Goal: Task Accomplishment & Management: Use online tool/utility

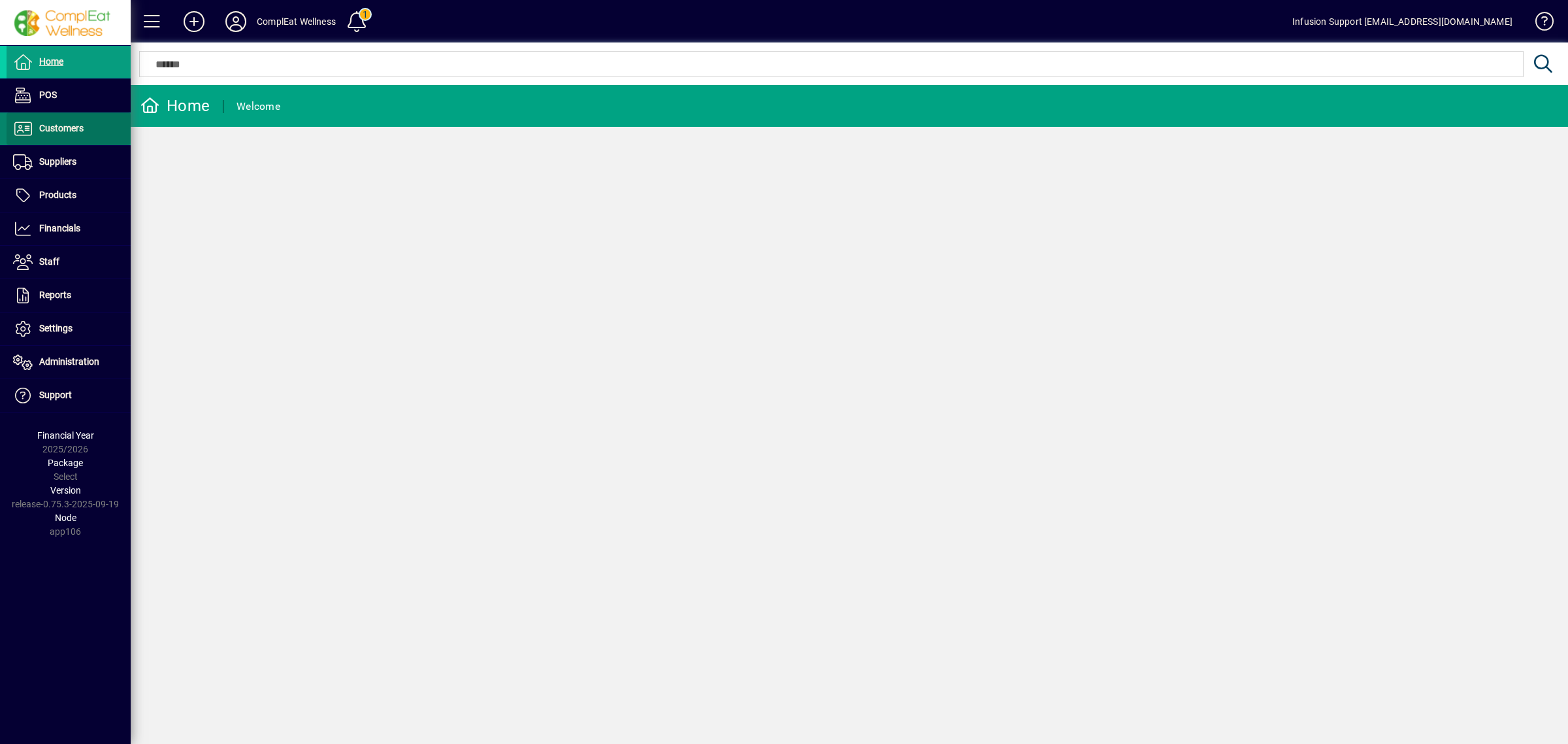
click at [98, 125] on span at bounding box center [68, 128] width 124 height 31
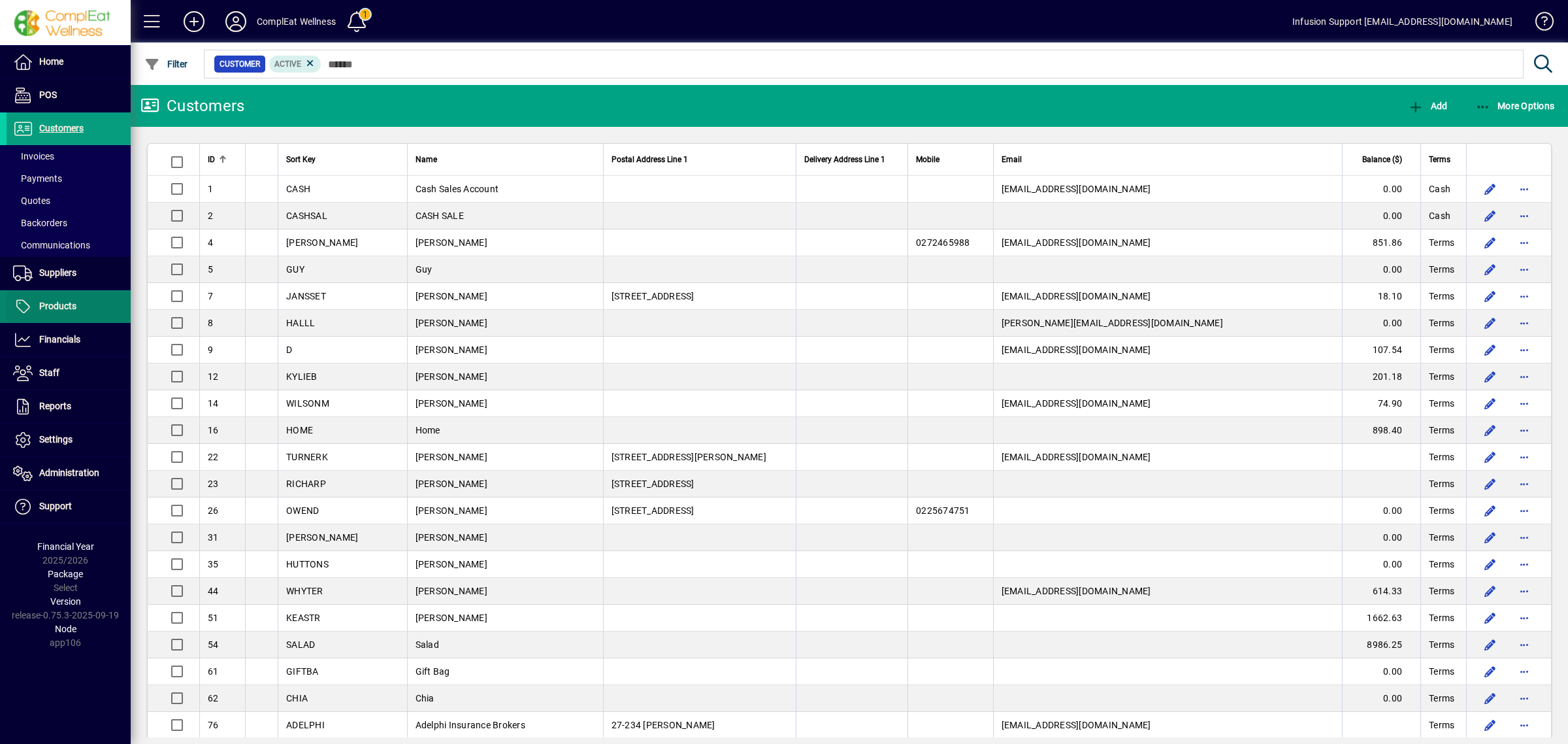
click at [52, 298] on span at bounding box center [68, 306] width 124 height 31
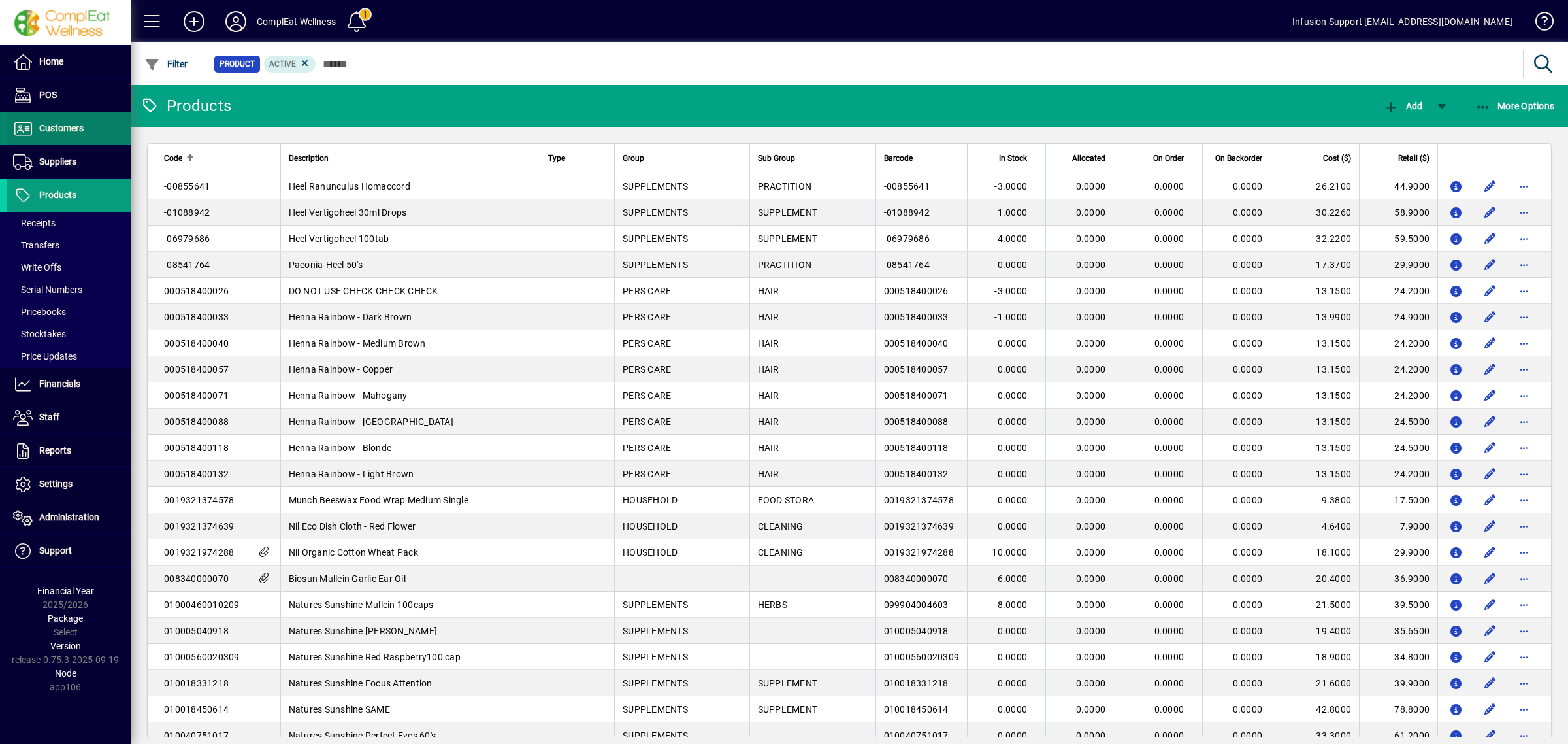
click at [60, 132] on span "Customers" at bounding box center [61, 127] width 45 height 10
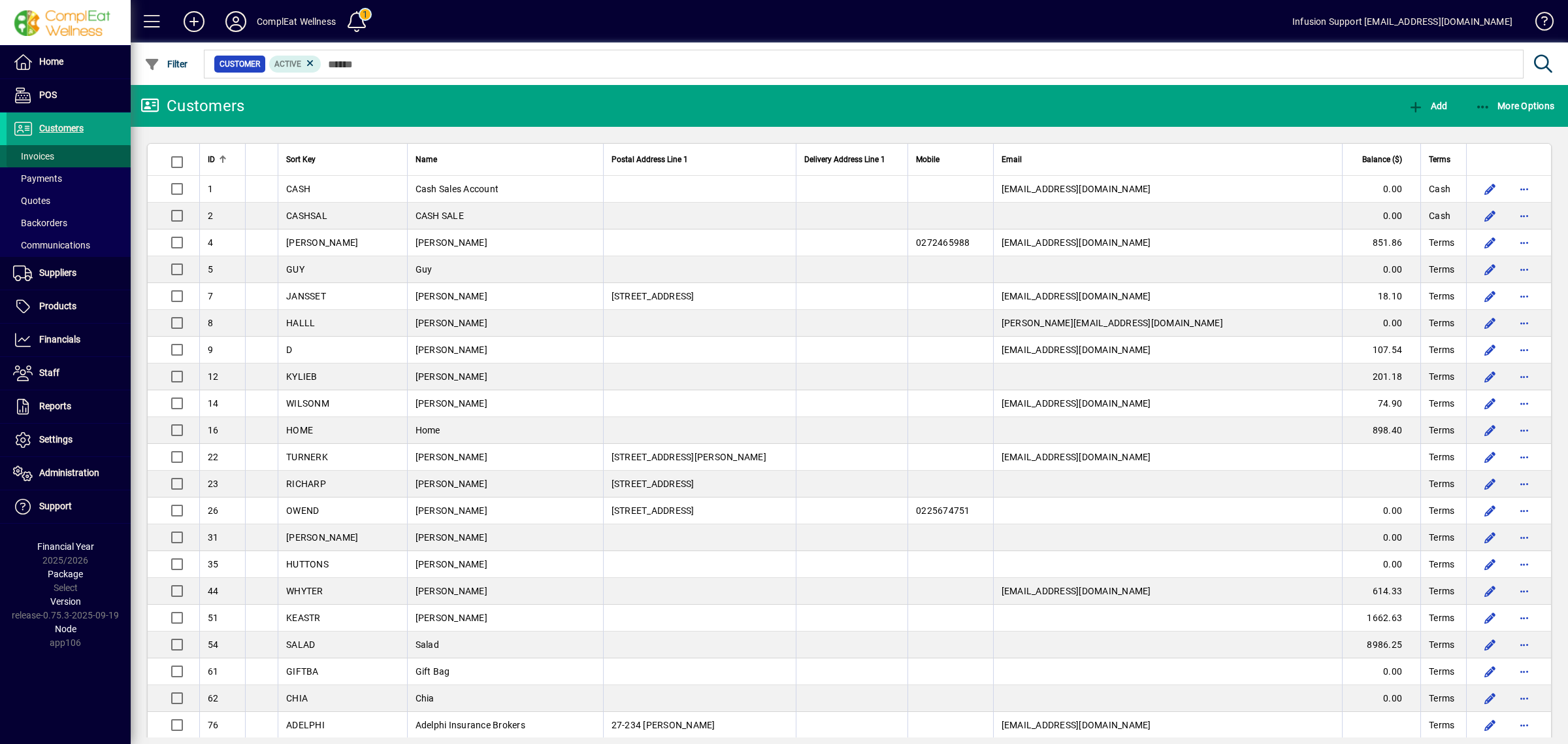
click at [56, 155] on span at bounding box center [68, 156] width 124 height 31
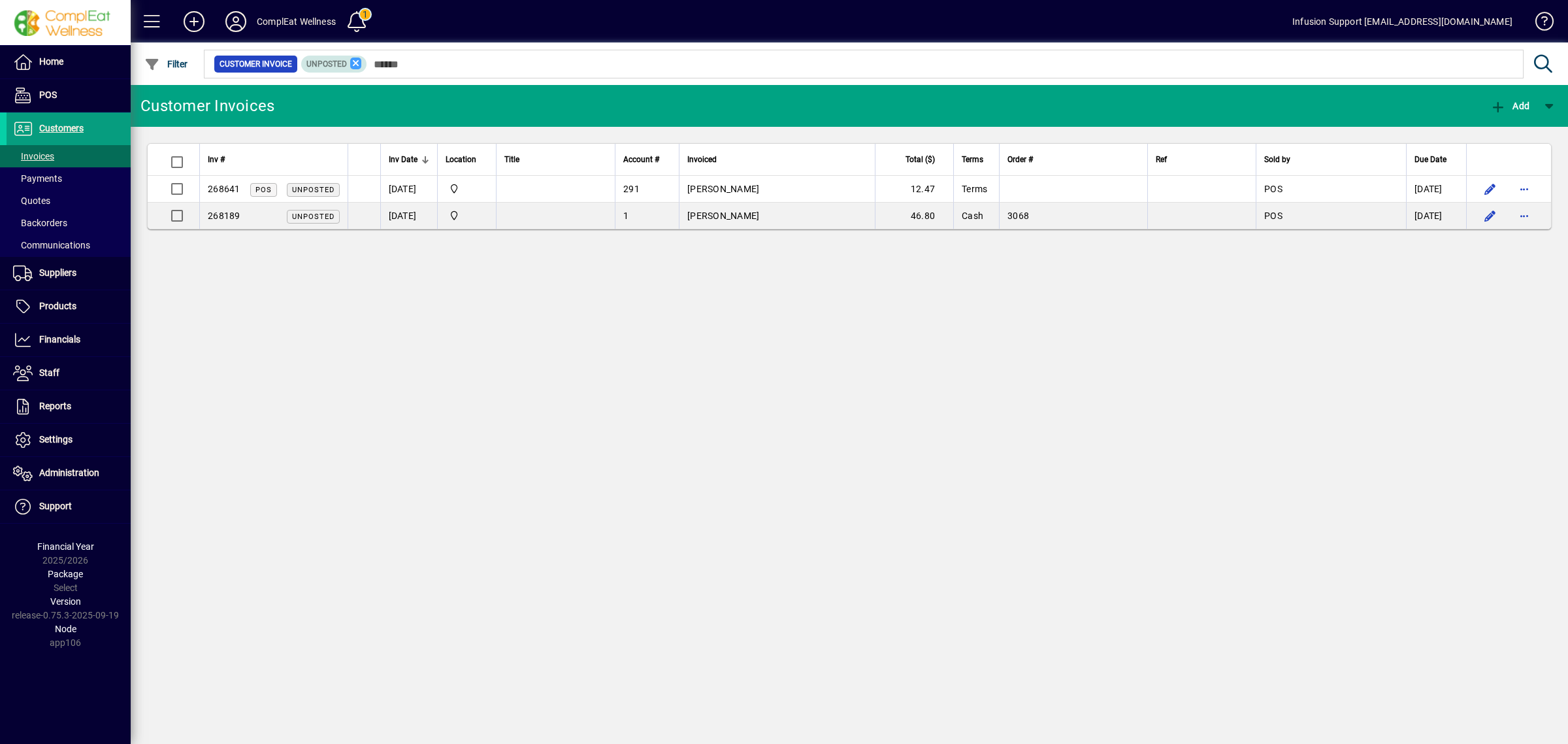
click at [358, 62] on icon at bounding box center [356, 64] width 11 height 11
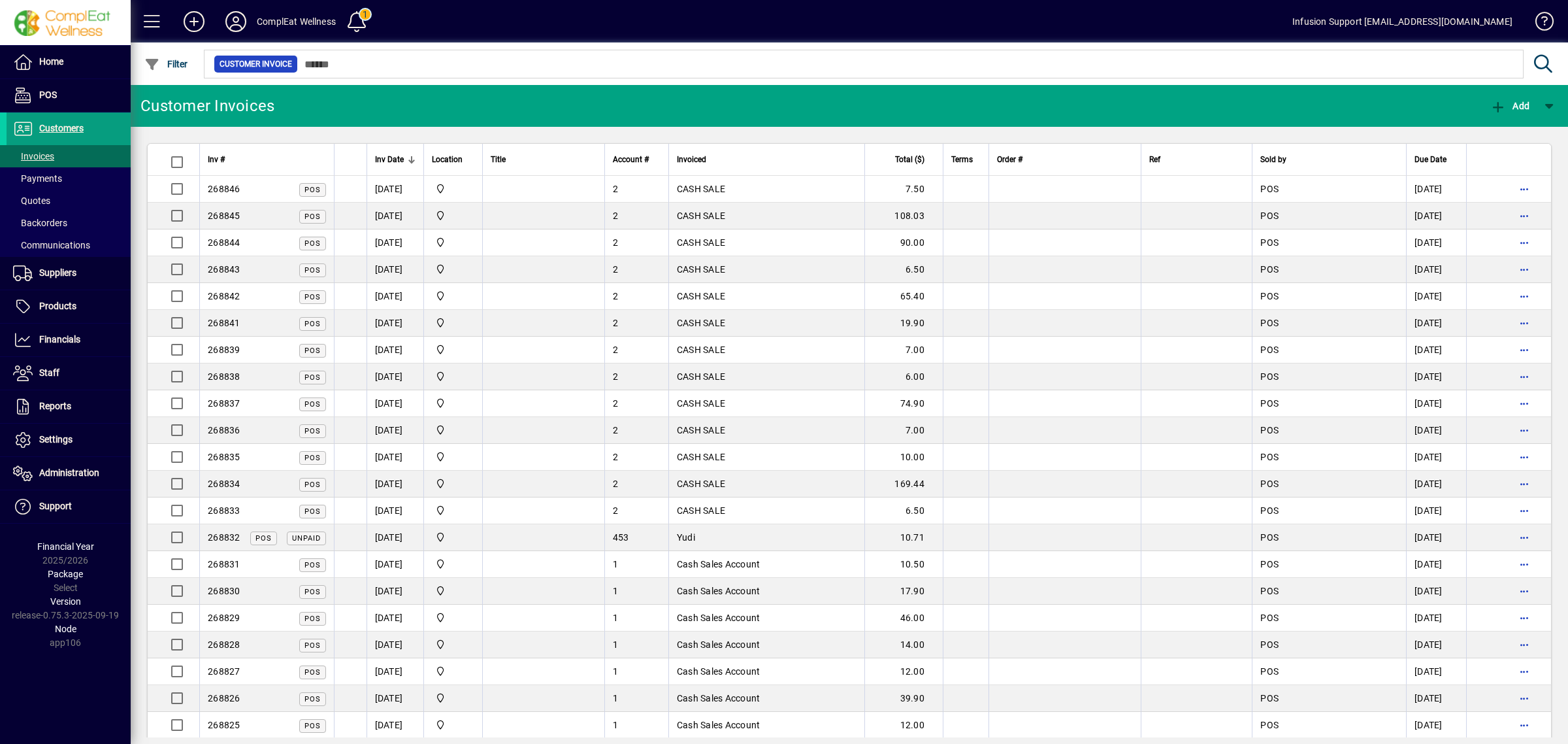
click at [396, 97] on mat-toolbar-row "Customer Invoices Add" at bounding box center [849, 106] width 1438 height 42
click at [391, 110] on mat-toolbar-row "Customer Invoices Add" at bounding box center [849, 106] width 1438 height 42
click at [794, 111] on mat-toolbar-row "Customer Invoices Add" at bounding box center [849, 106] width 1438 height 42
click at [46, 299] on span "Products" at bounding box center [42, 307] width 70 height 16
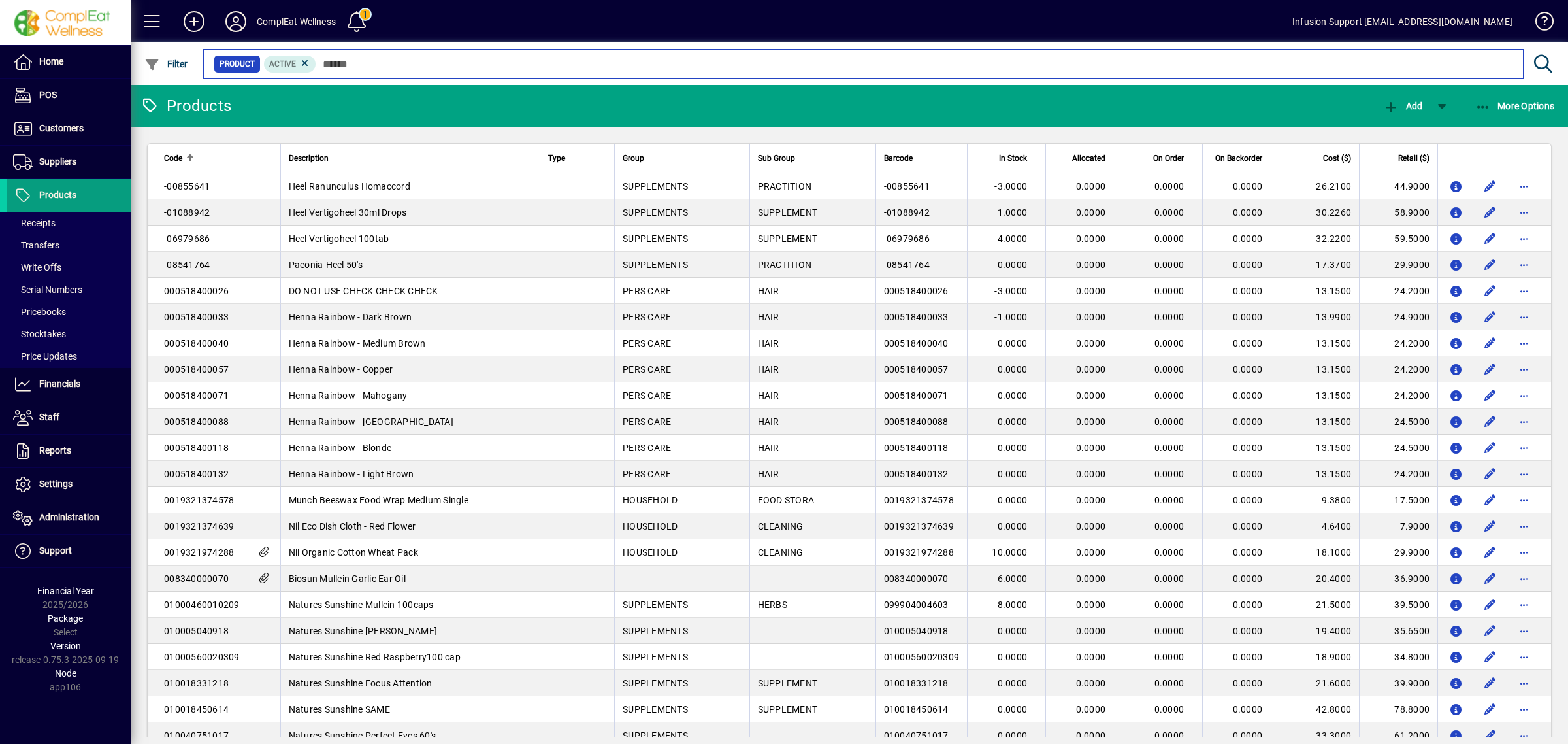
click at [455, 65] on input "text" at bounding box center [914, 64] width 1197 height 18
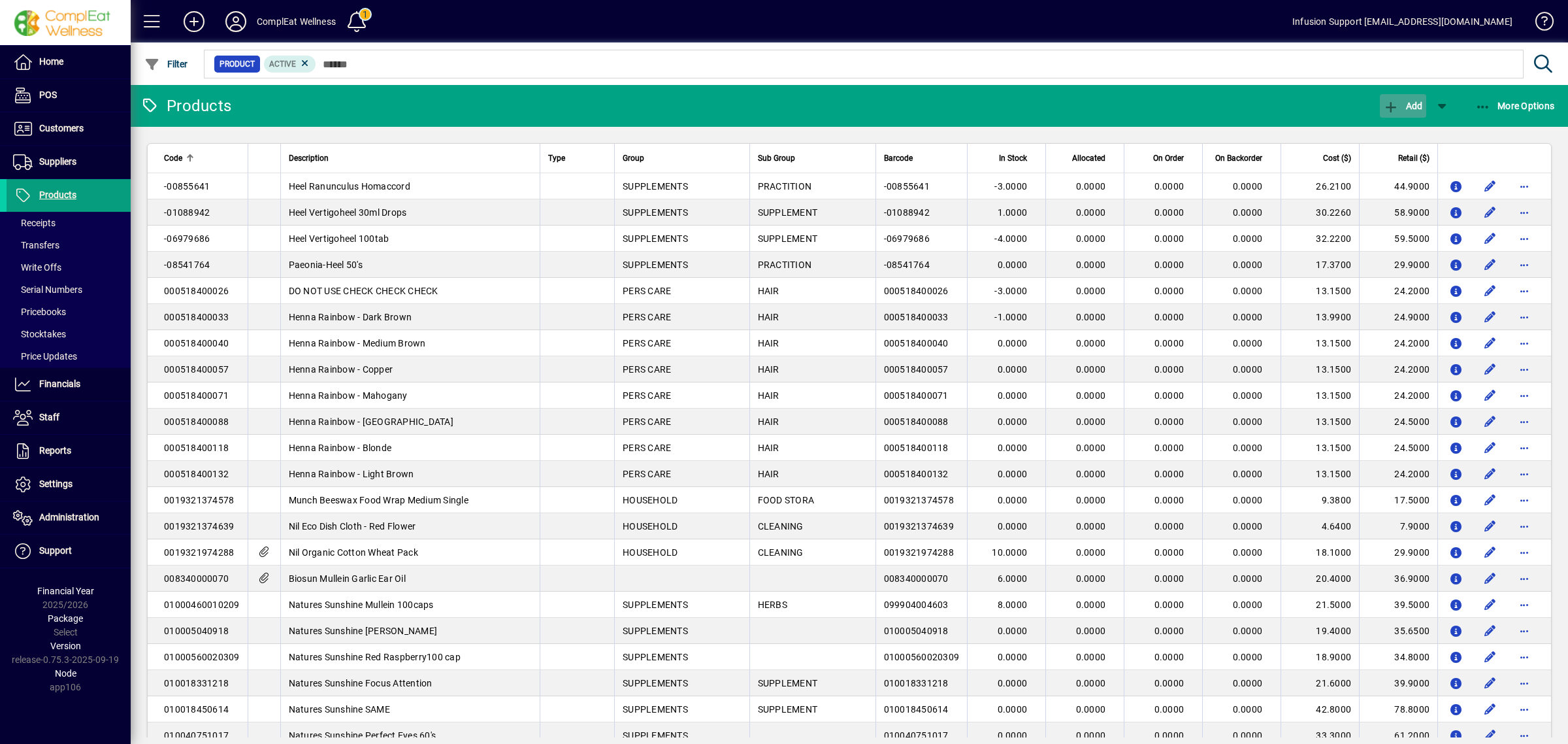
click at [1400, 102] on span "Add" at bounding box center [1403, 105] width 39 height 10
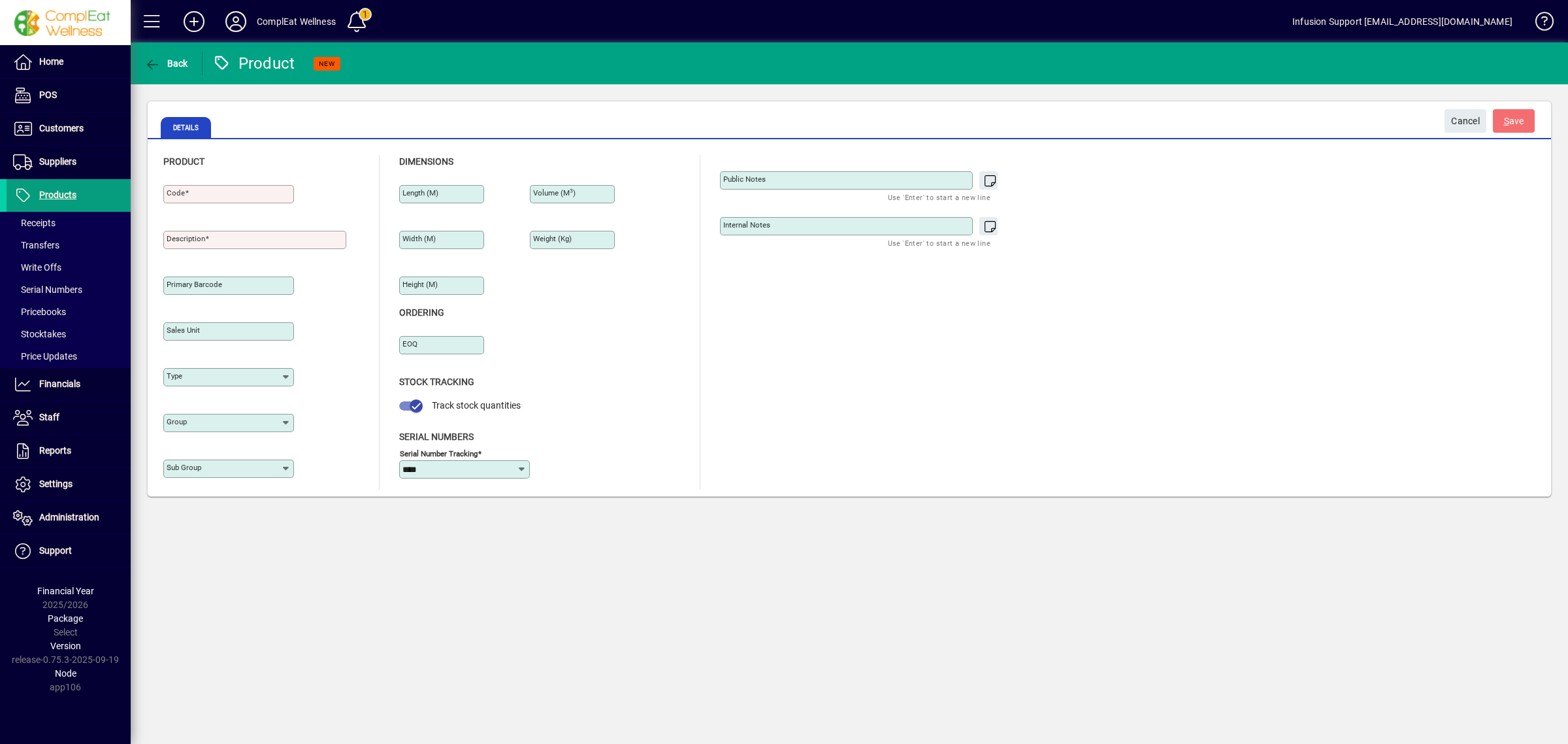
click at [215, 193] on input "Code" at bounding box center [231, 194] width 127 height 10
click at [215, 195] on input "Code" at bounding box center [231, 194] width 127 height 10
type input "********"
click at [1510, 117] on span "S ave" at bounding box center [1514, 121] width 20 height 22
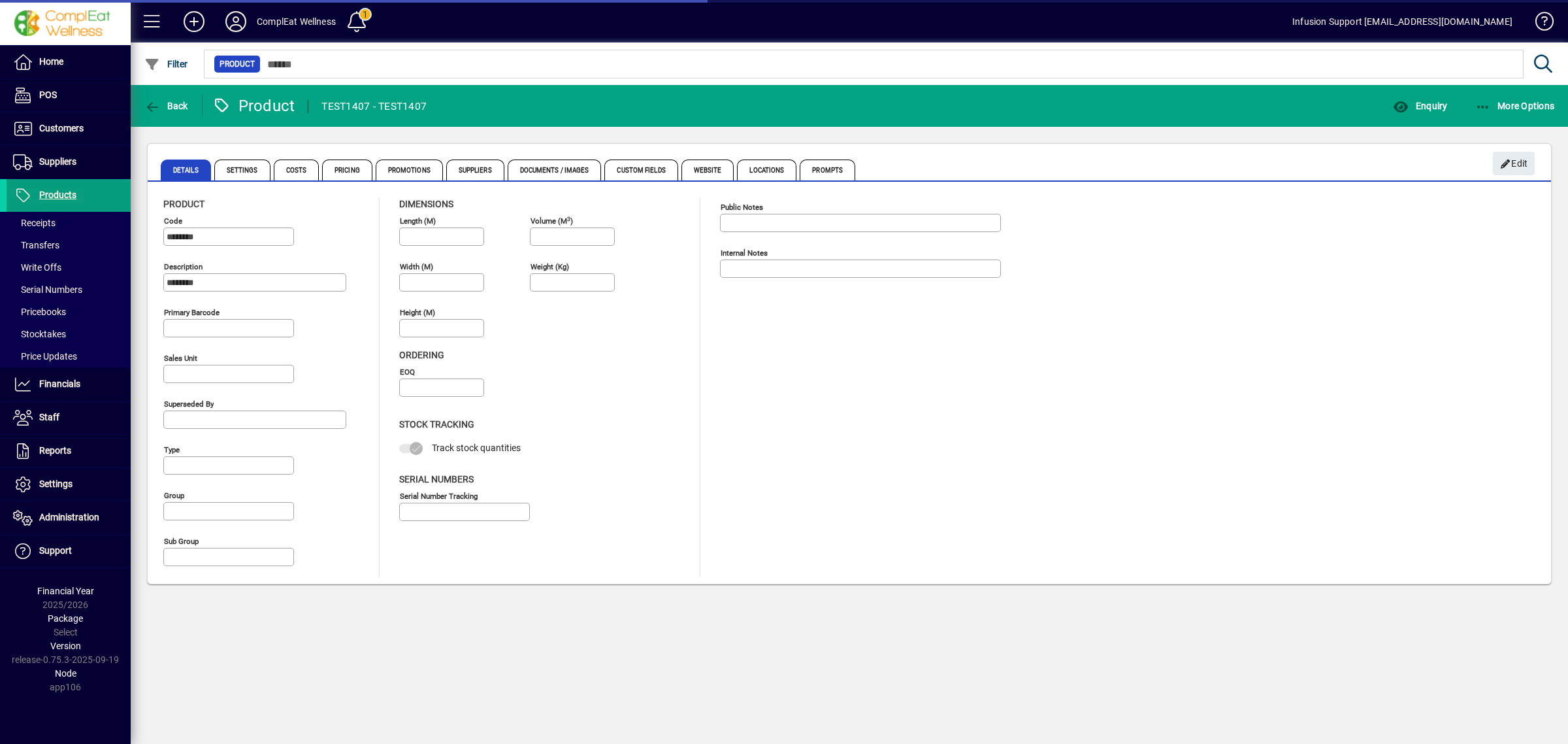
type input "****"
click at [1529, 92] on span "button" at bounding box center [1515, 105] width 86 height 31
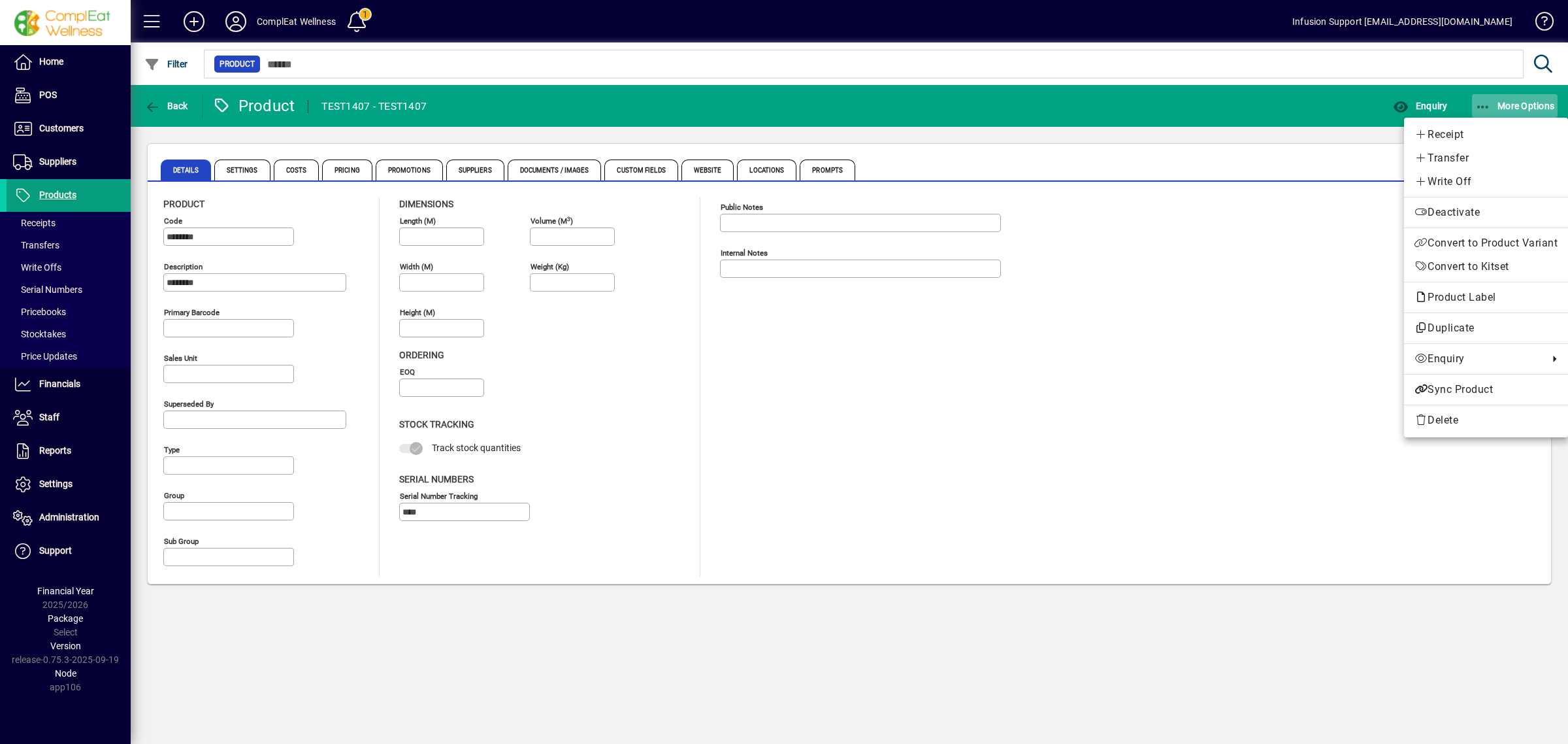
click at [1527, 98] on div at bounding box center [784, 372] width 1568 height 744
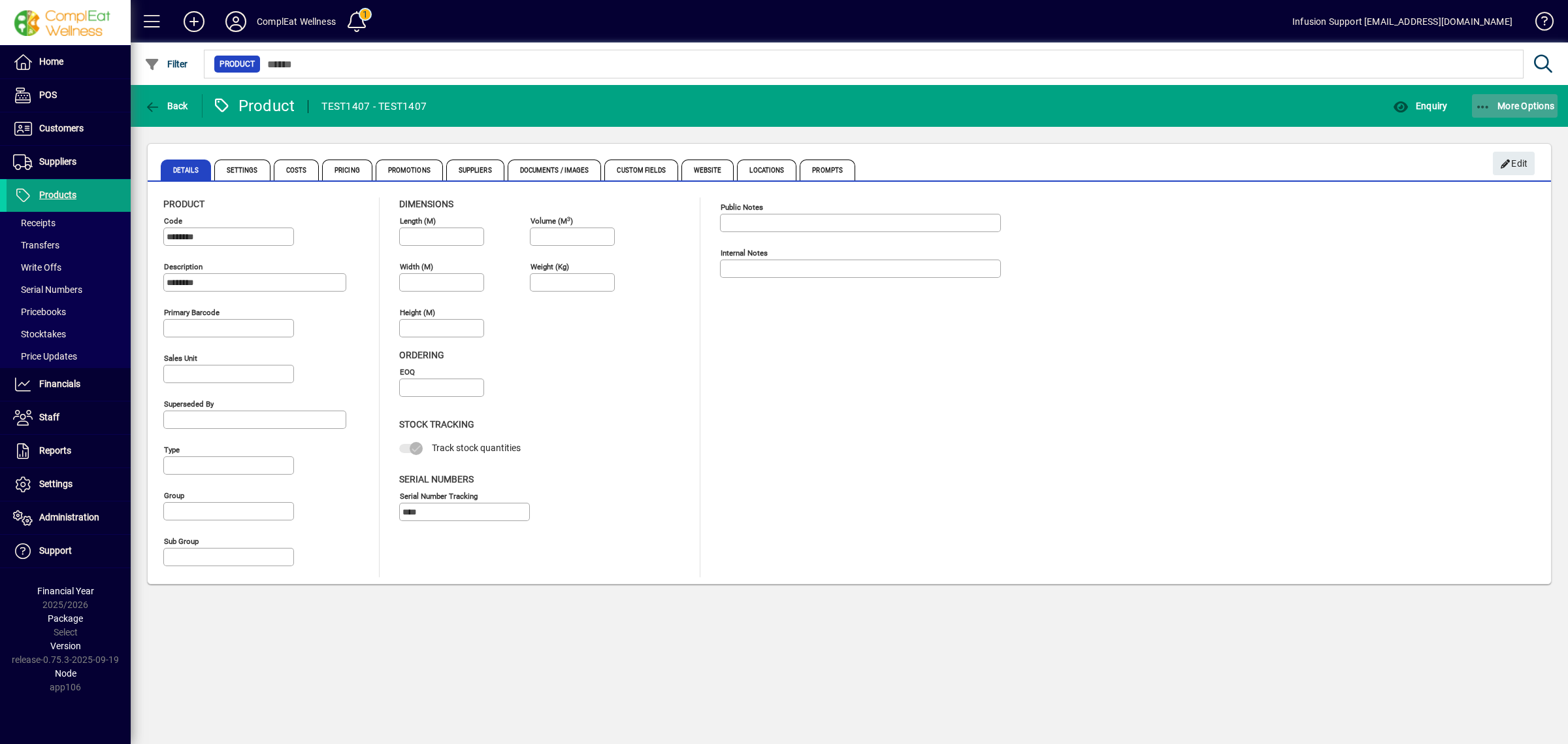
click at [1518, 111] on span "button" at bounding box center [1515, 105] width 86 height 31
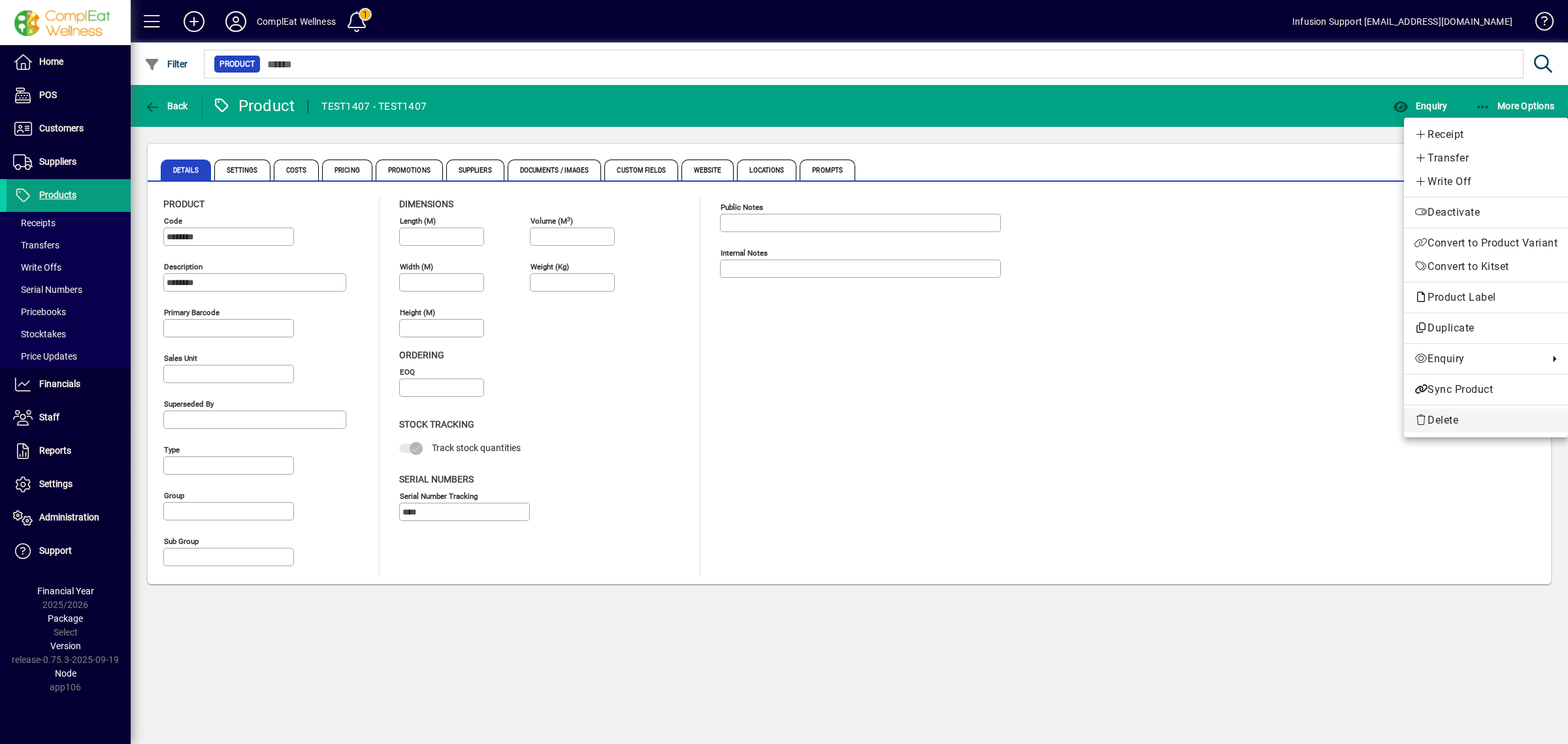
click at [1438, 422] on span "Delete" at bounding box center [1486, 419] width 143 height 16
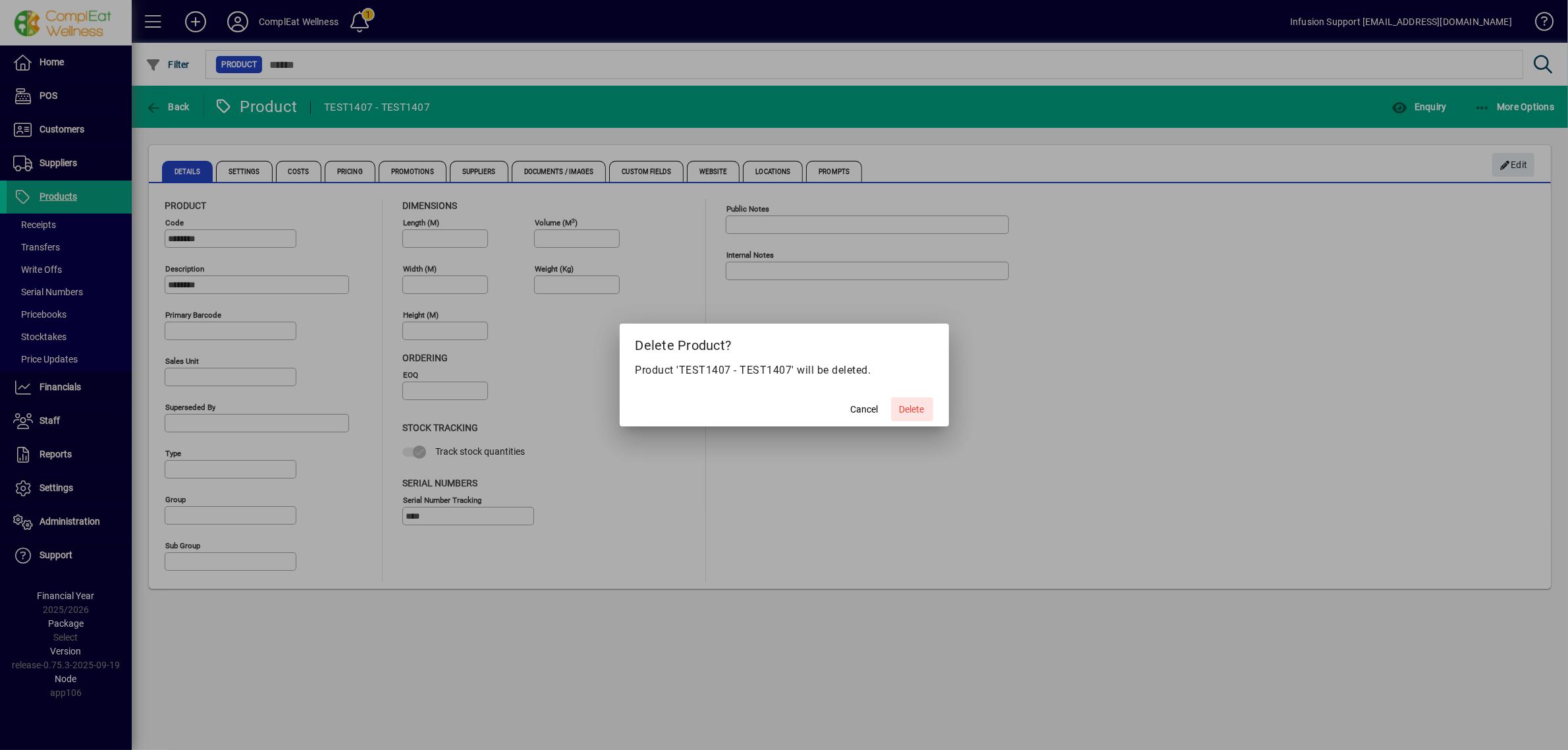
click at [907, 409] on span "Delete" at bounding box center [912, 409] width 25 height 13
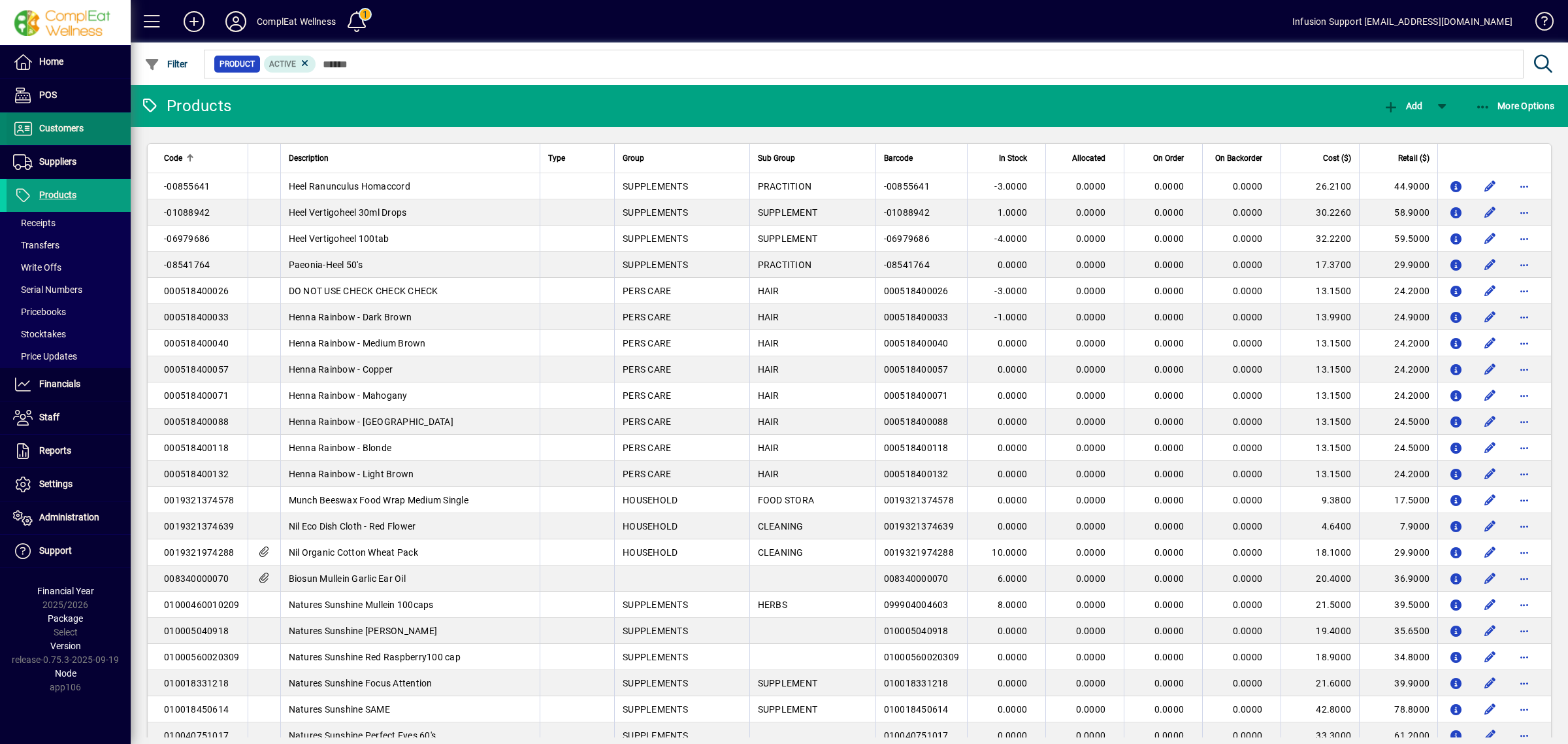
click at [41, 125] on span "Customers" at bounding box center [61, 127] width 45 height 10
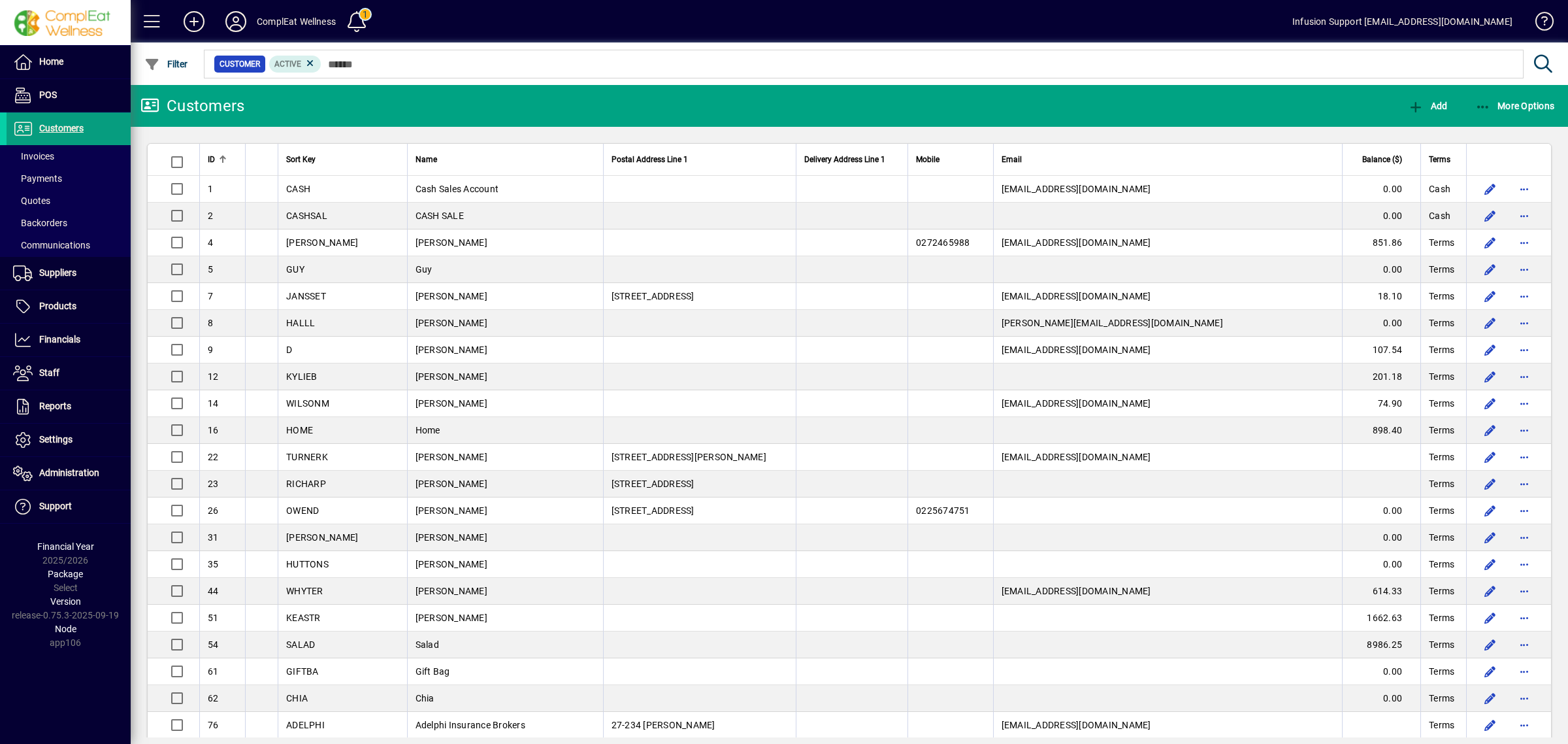
click at [500, 109] on mat-toolbar-row "Customers Add More Options" at bounding box center [849, 106] width 1438 height 42
click at [477, 102] on mat-toolbar-row "Customers Add More Options" at bounding box center [849, 106] width 1438 height 42
